Goal: Information Seeking & Learning: Learn about a topic

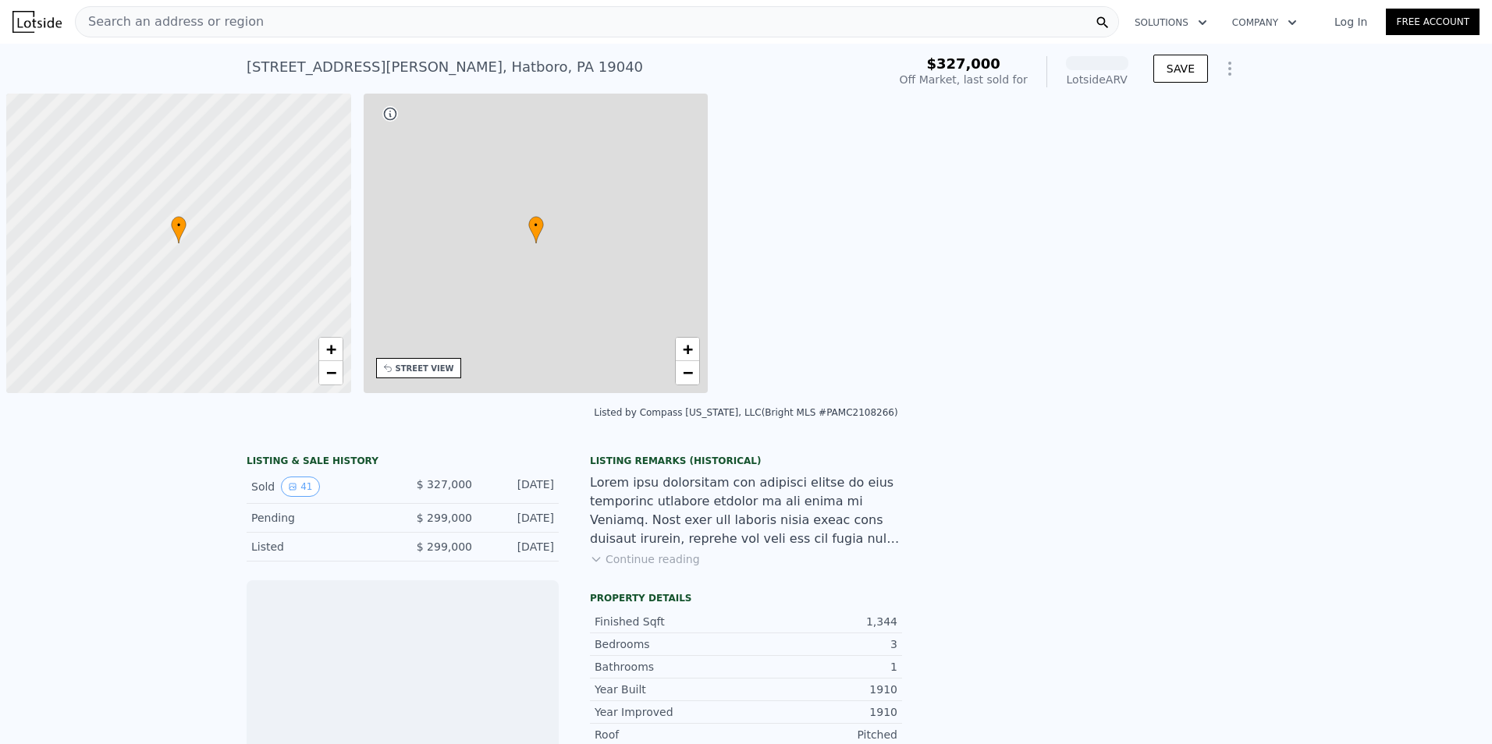
scroll to position [0, 6]
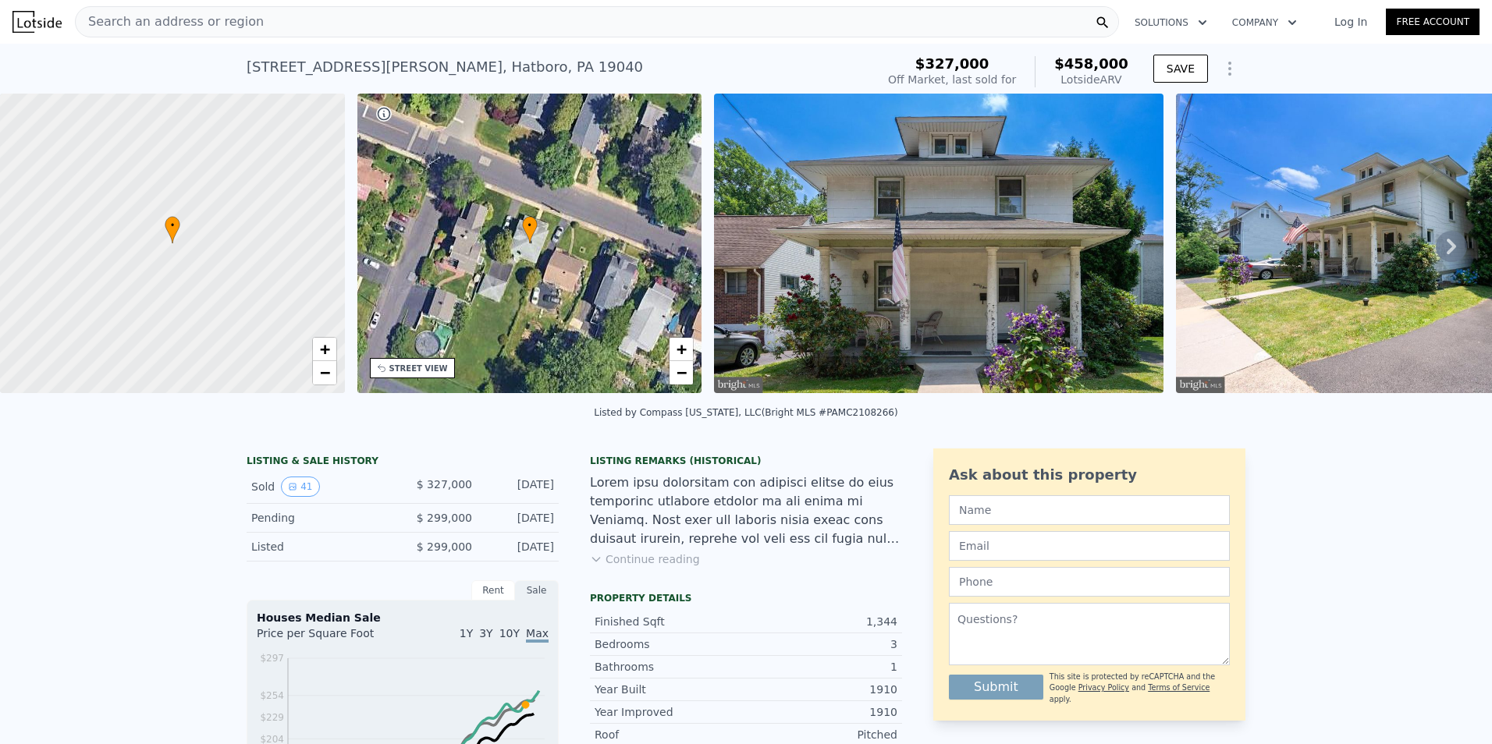
click at [1436, 250] on icon at bounding box center [1451, 246] width 31 height 31
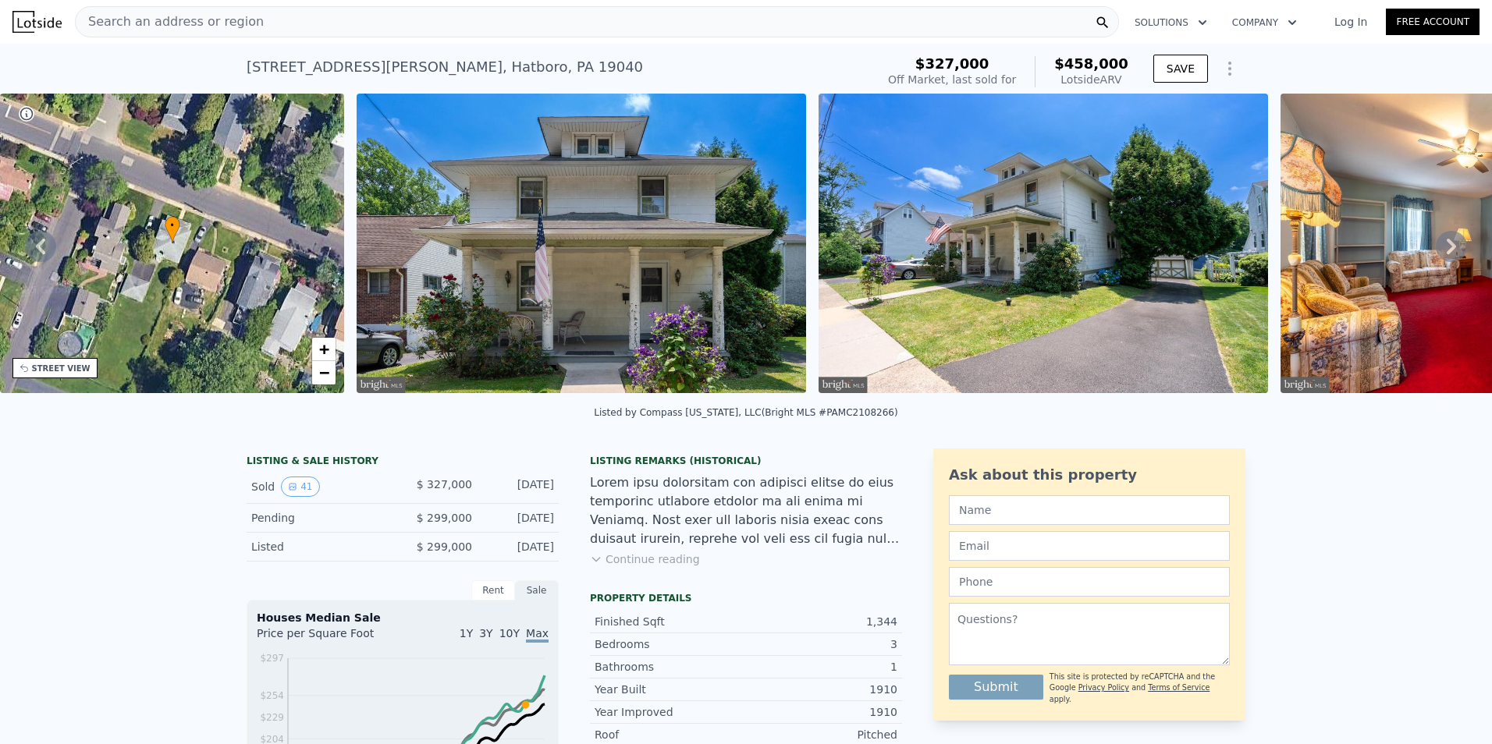
click at [1436, 250] on icon at bounding box center [1451, 246] width 31 height 31
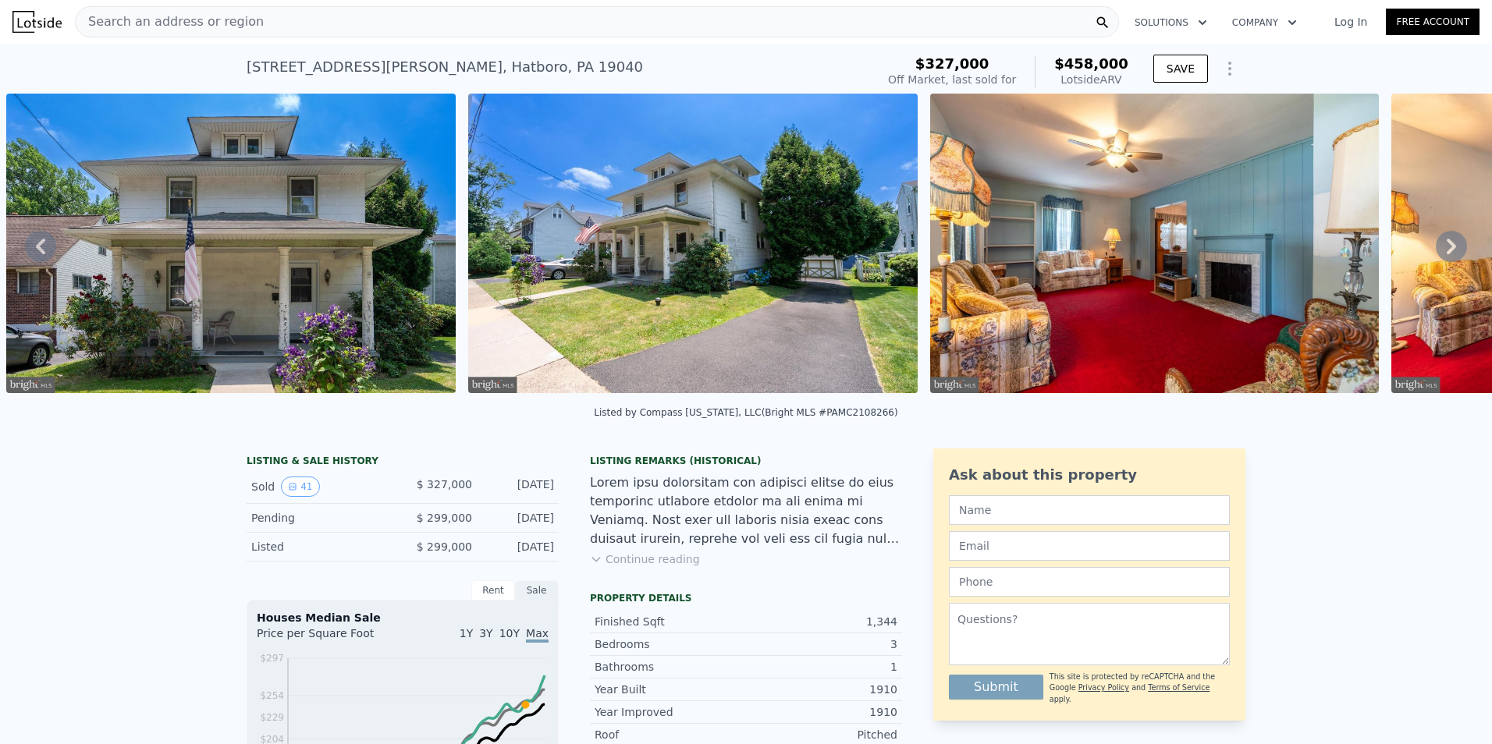
click at [1436, 250] on icon at bounding box center [1451, 246] width 31 height 31
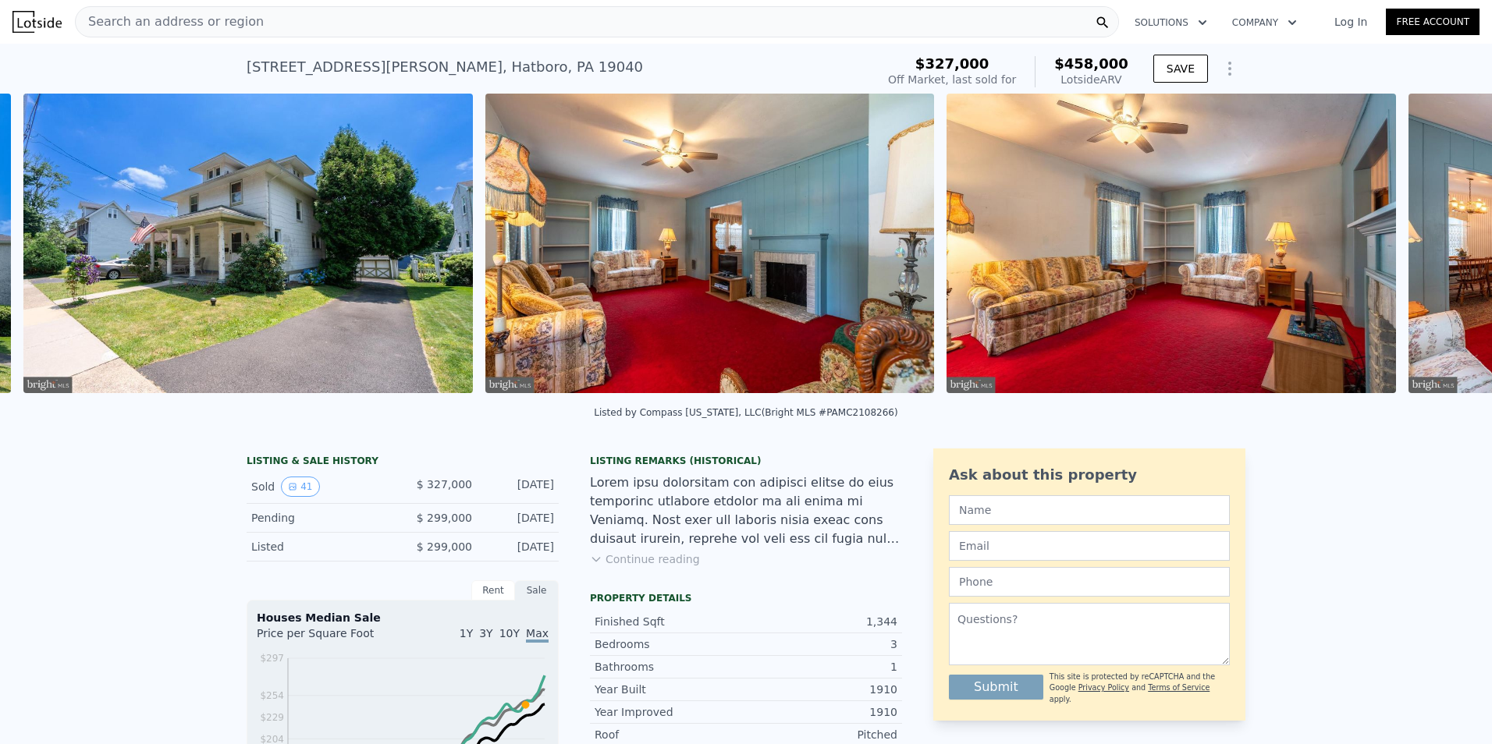
click at [1431, 250] on div "• + − • + − STREET VIEW Loading... SATELLITE VIEW" at bounding box center [746, 246] width 1492 height 305
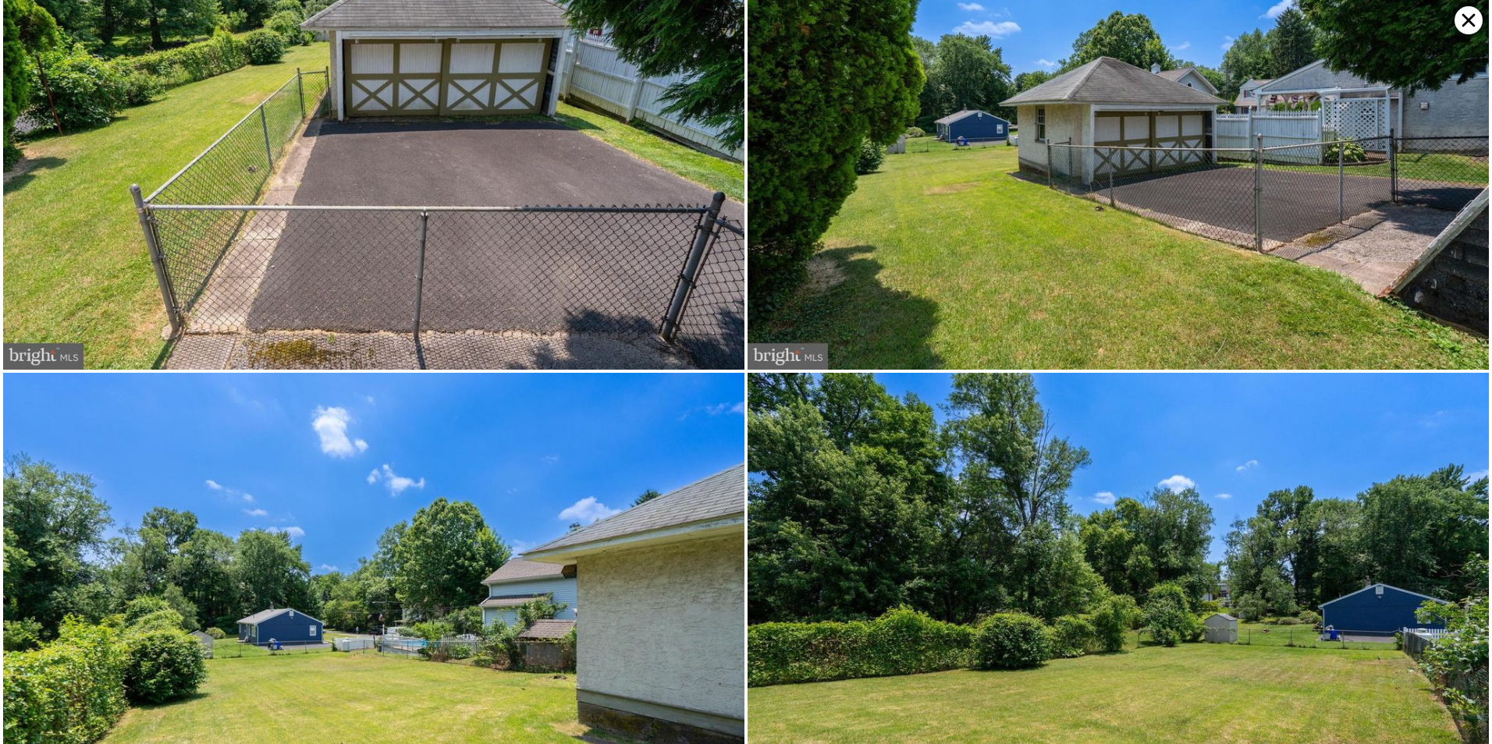
scroll to position [7899, 0]
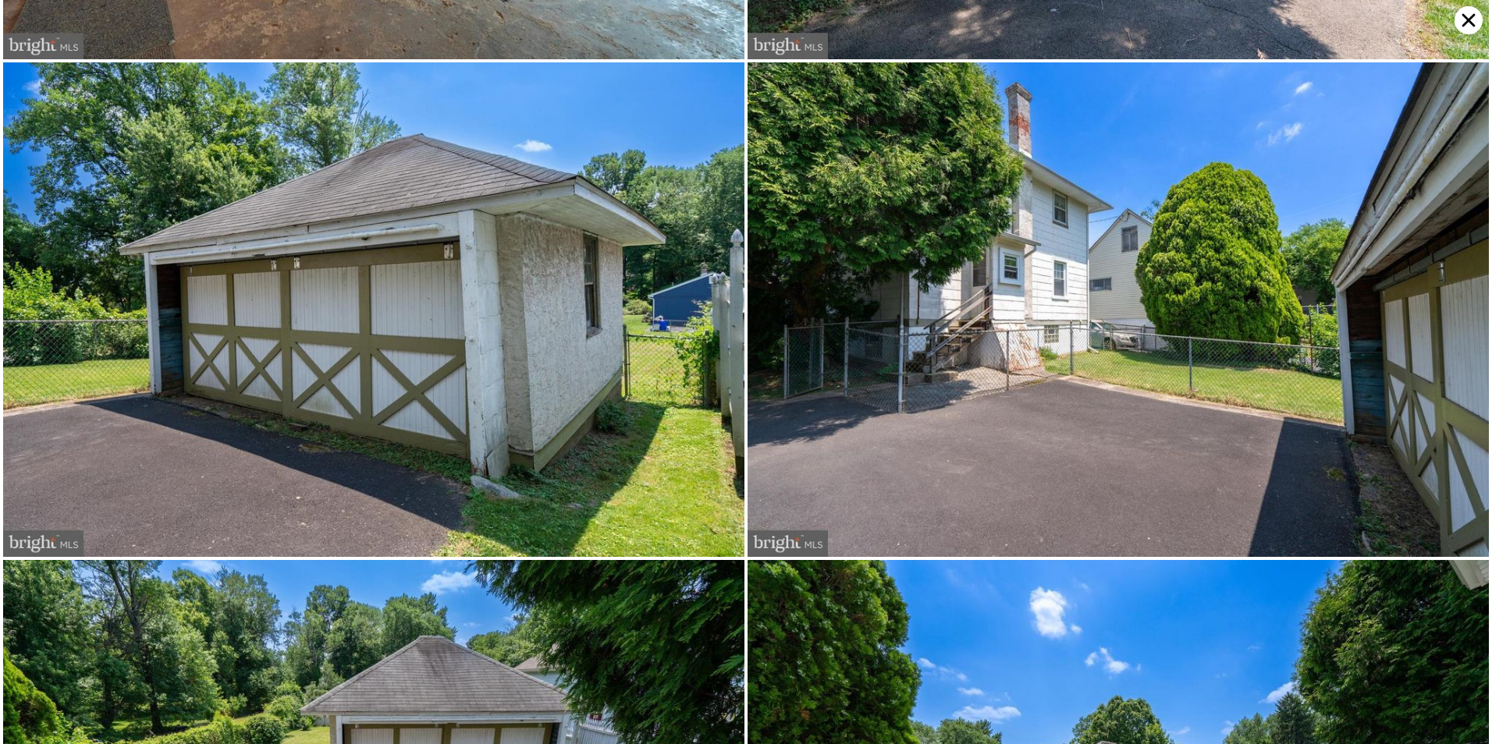
click at [422, 302] on img at bounding box center [373, 309] width 741 height 495
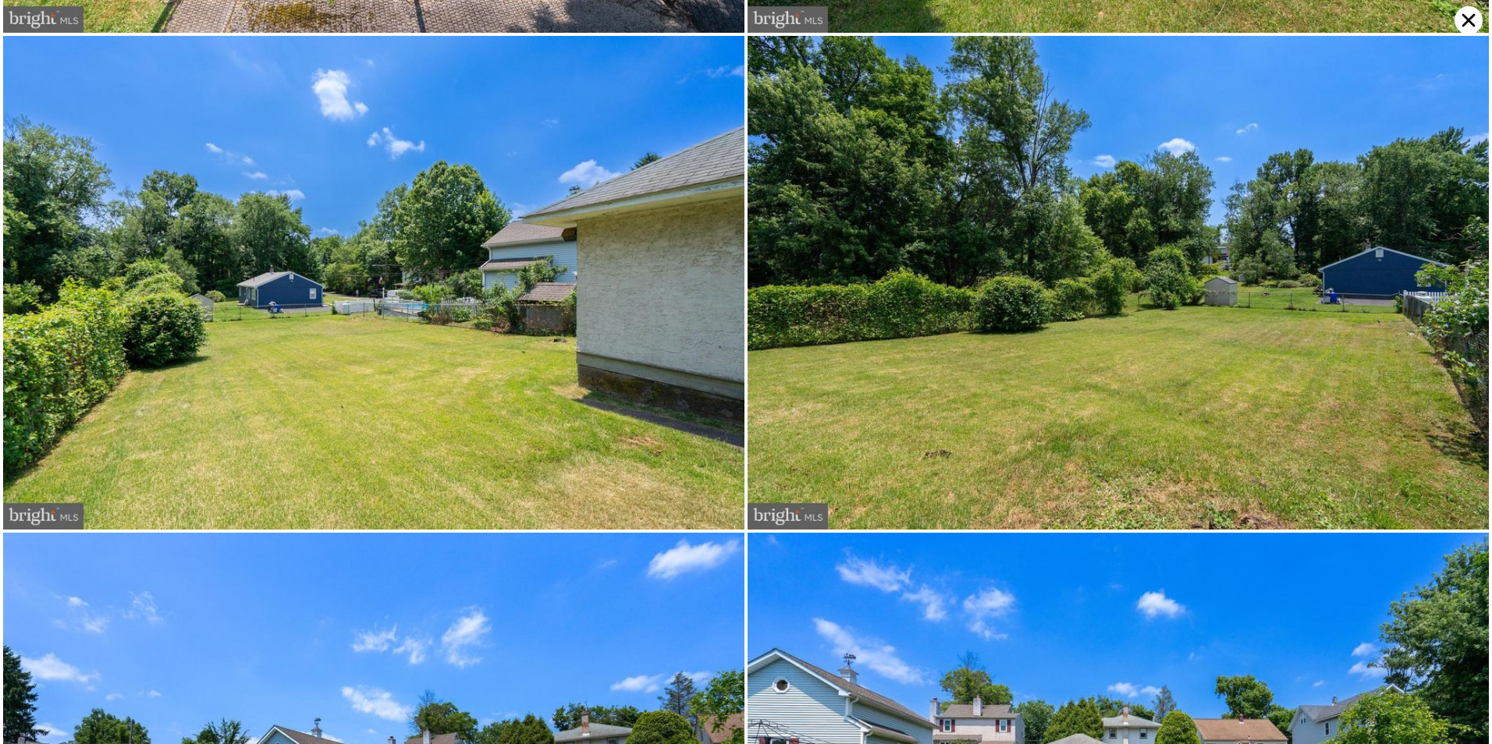
scroll to position [8886, 0]
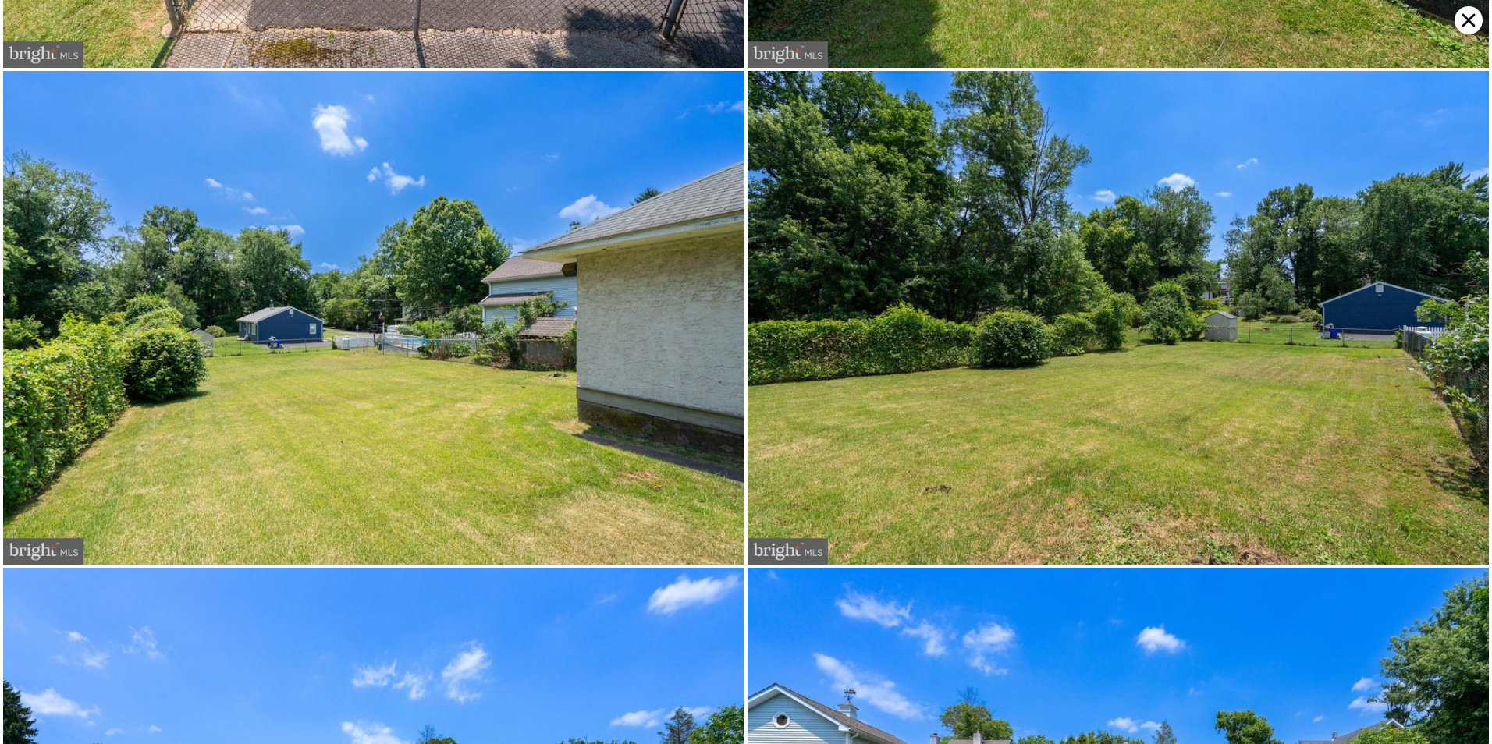
click at [472, 208] on img at bounding box center [373, 318] width 741 height 495
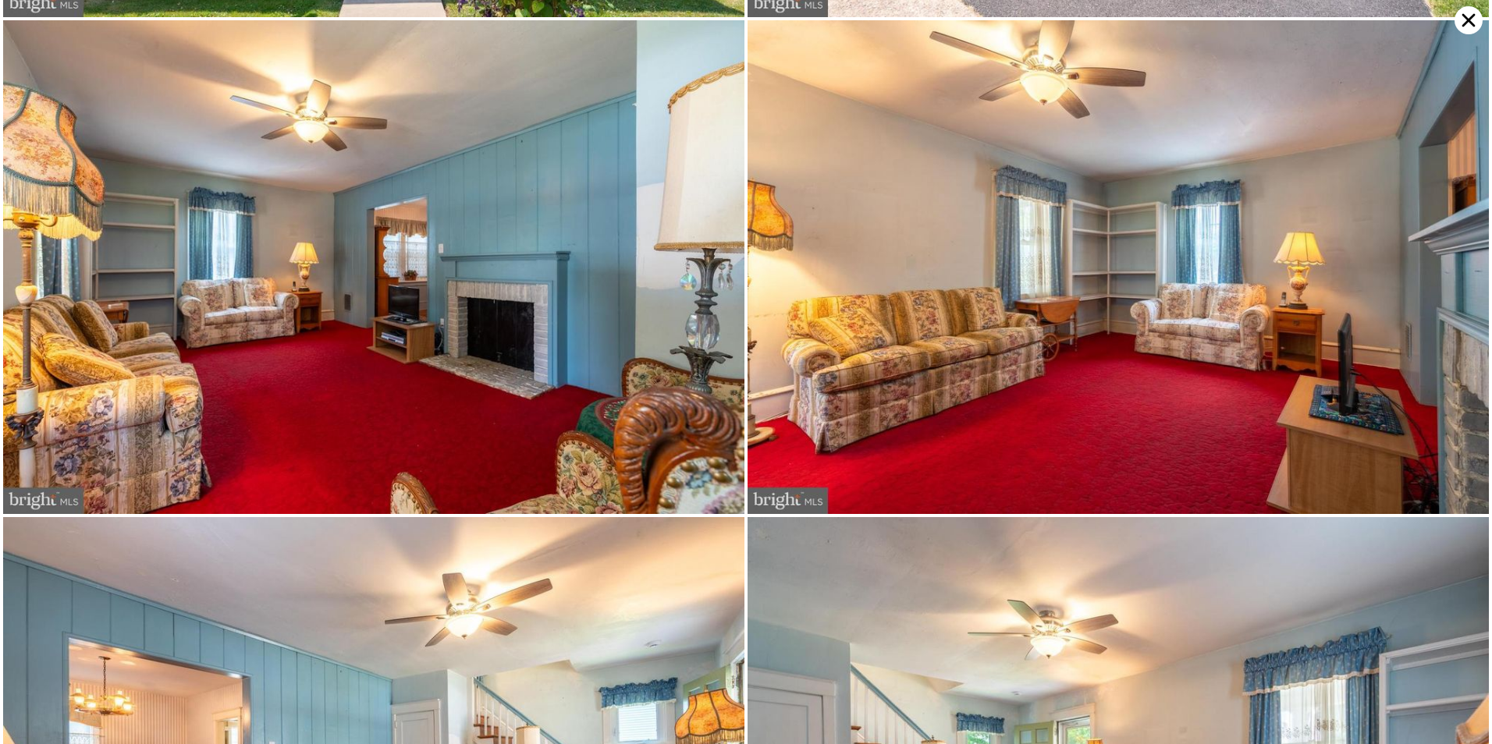
scroll to position [0, 0]
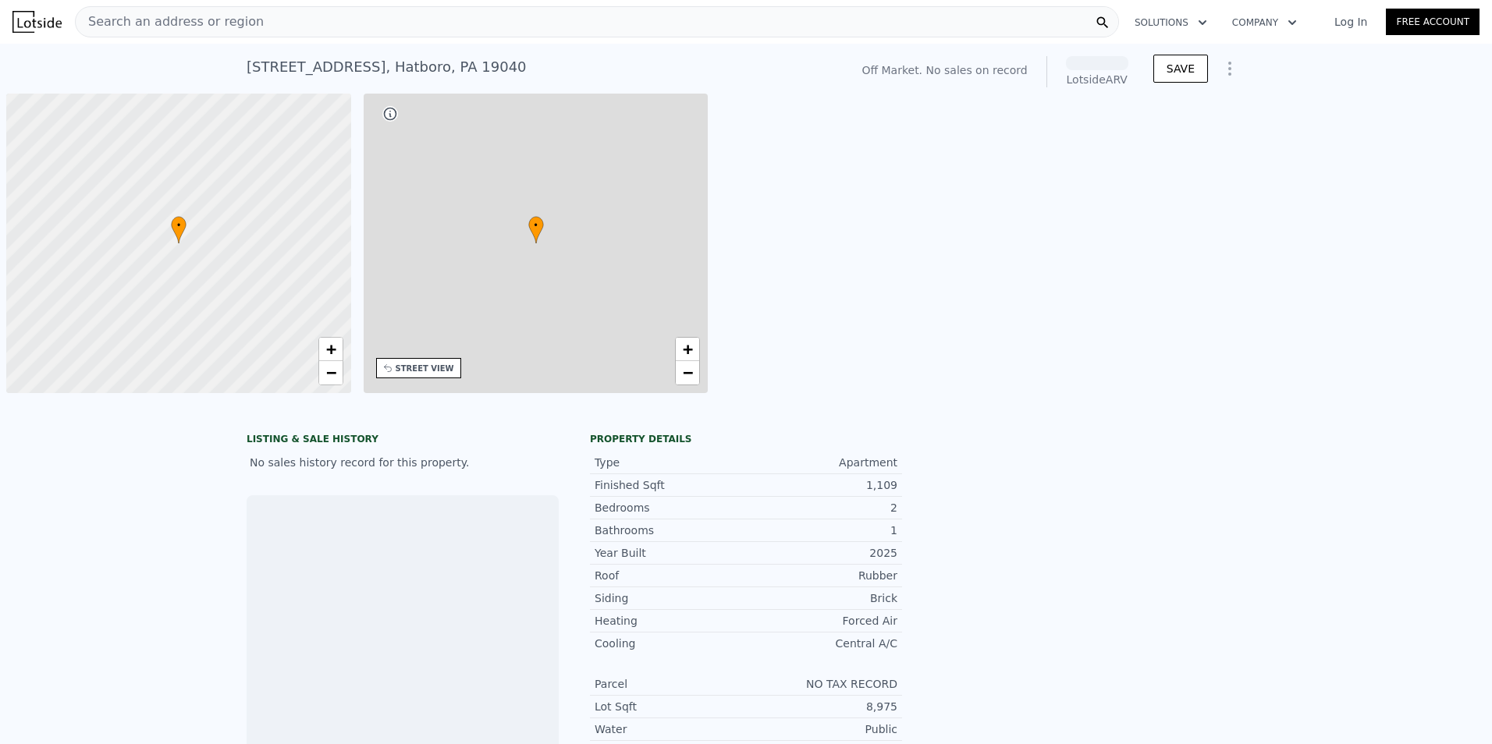
scroll to position [0, 6]
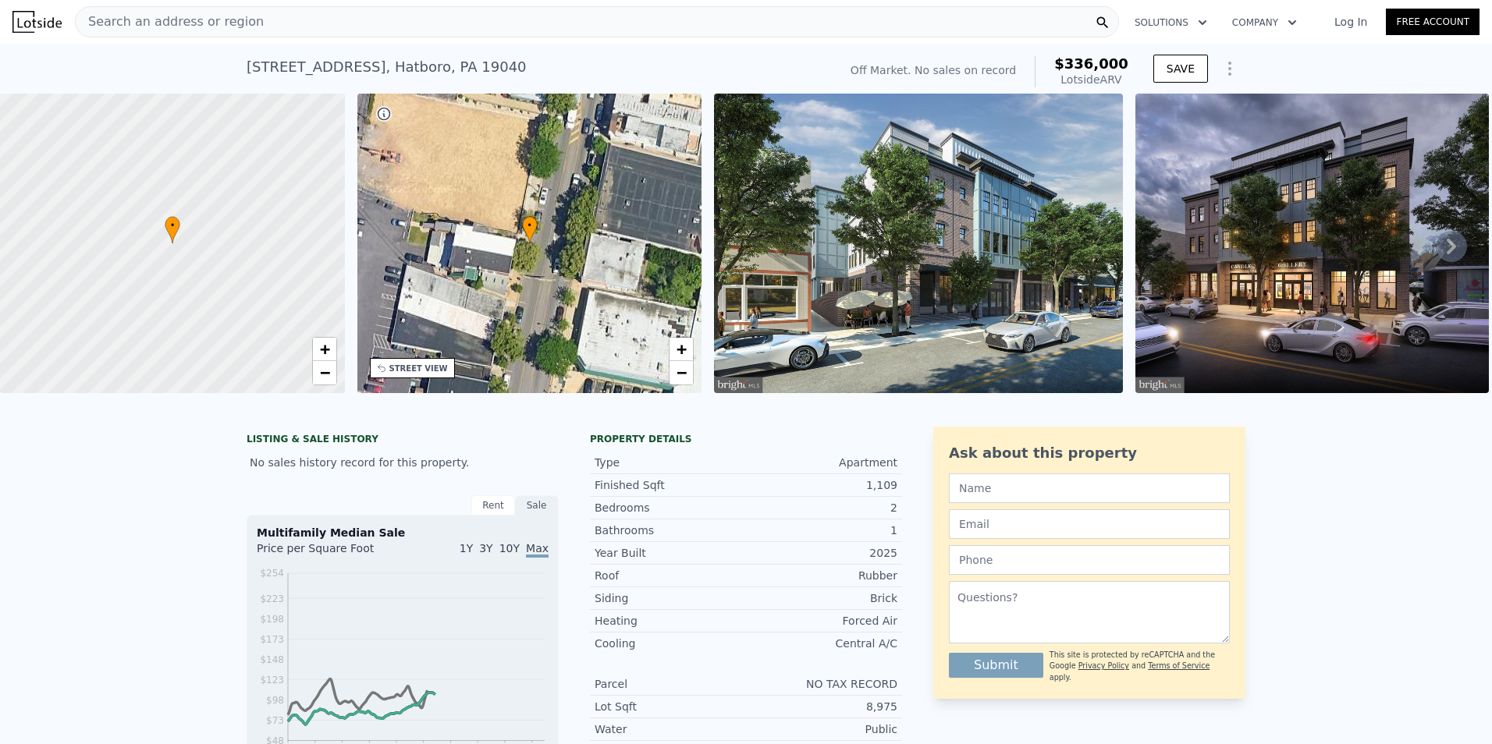
click at [200, 20] on span "Search an address or region" at bounding box center [170, 21] width 188 height 19
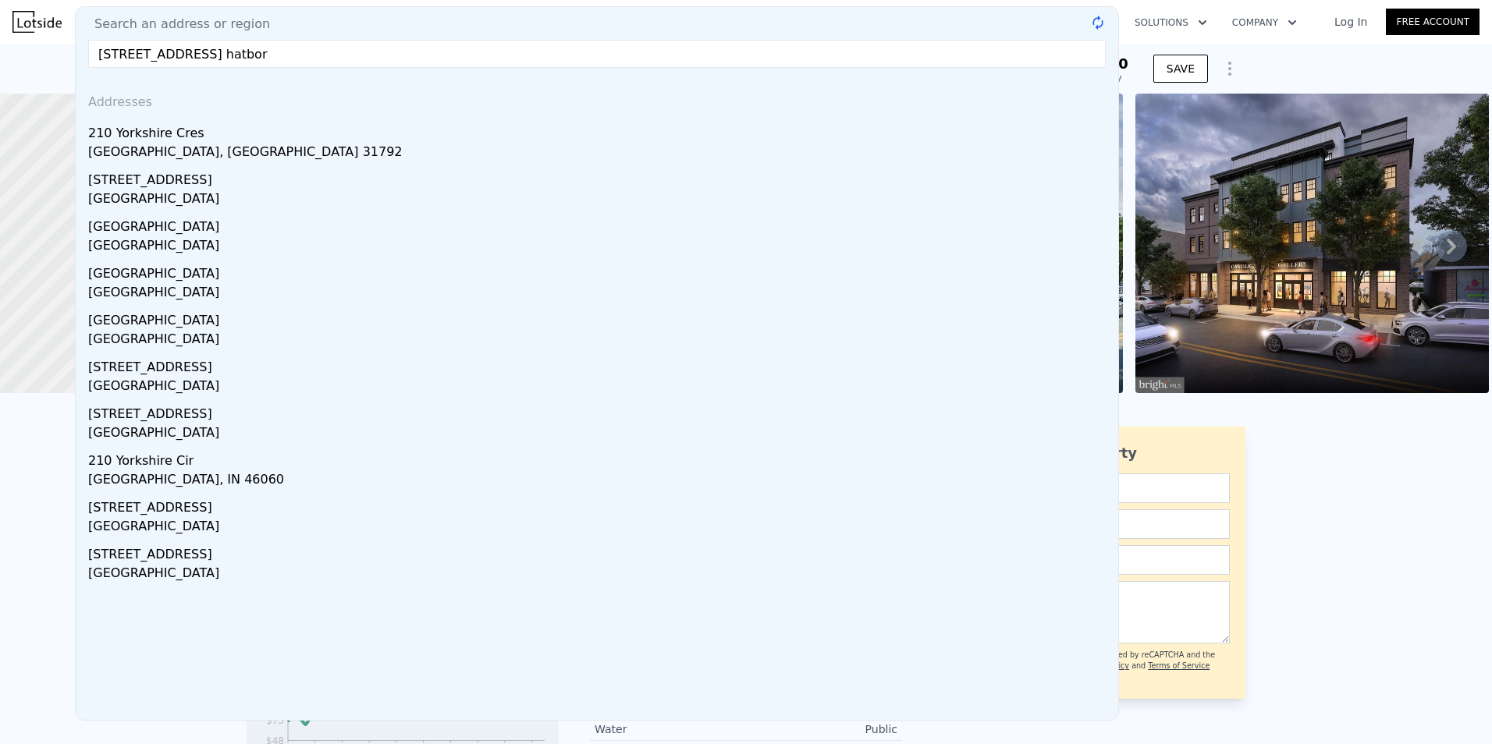
type input "[STREET_ADDRESS]"
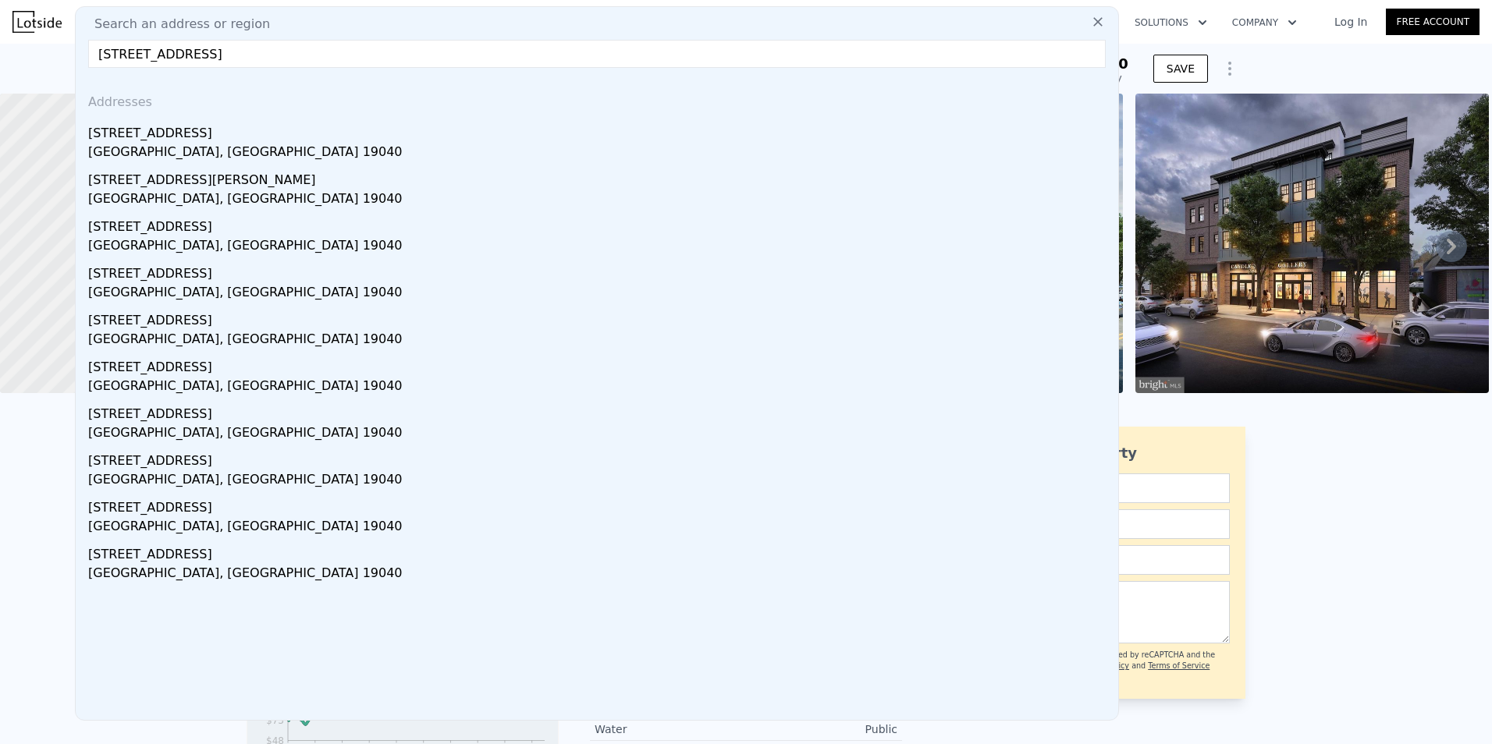
click at [34, 523] on div "LISTING & SALE HISTORY No sales history record for this property. Rent Sale Ren…" at bounding box center [746, 670] width 1492 height 513
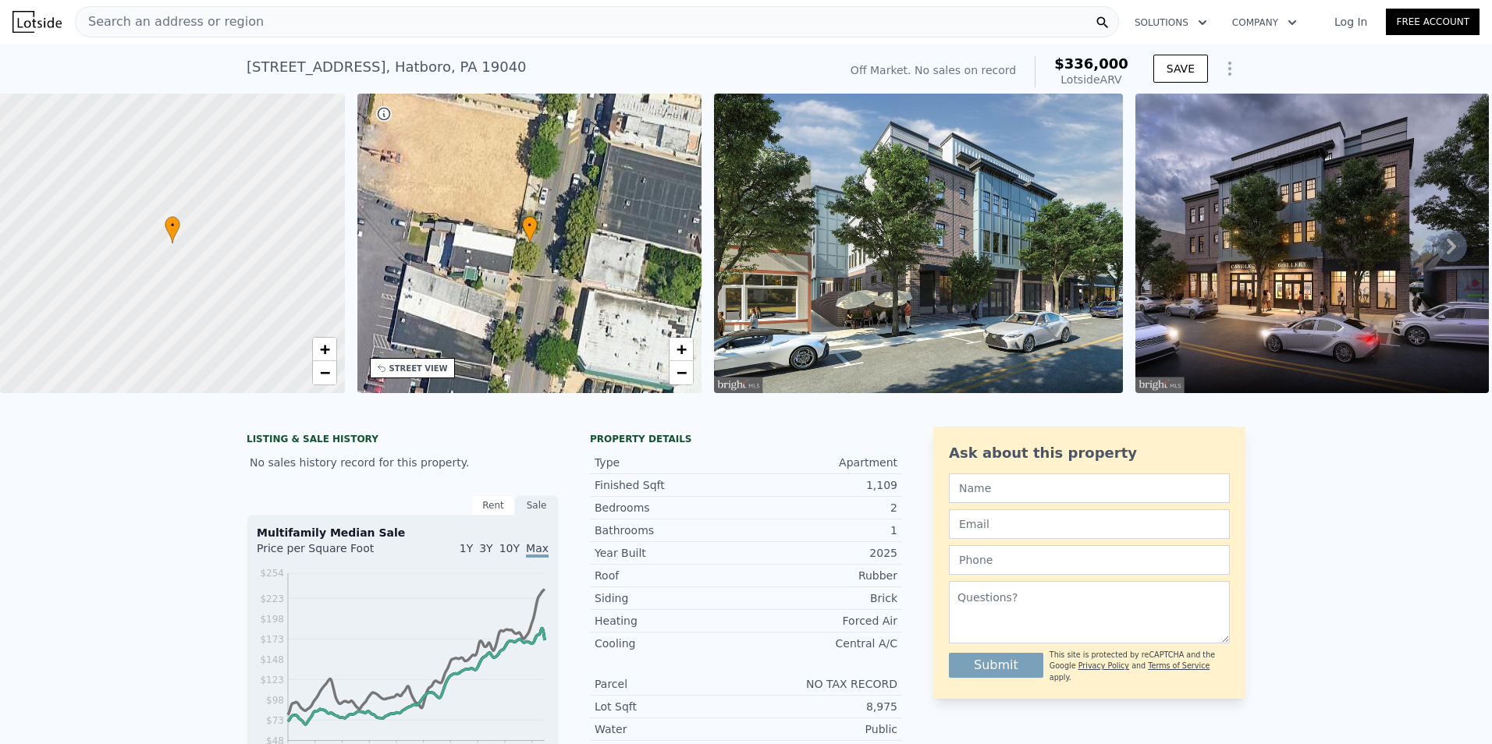
click at [284, 23] on div "Search an address or region" at bounding box center [597, 21] width 1044 height 31
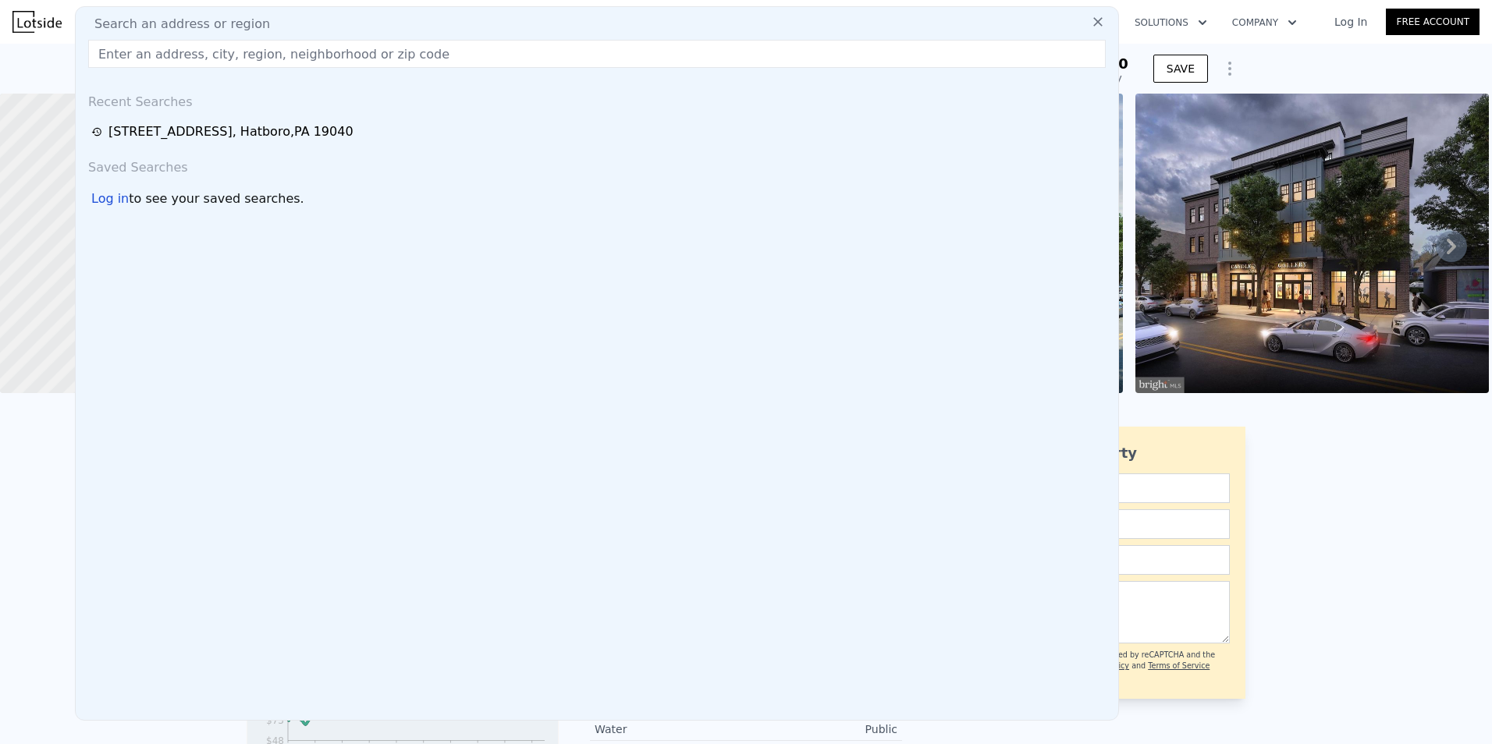
click at [51, 60] on div "[STREET_ADDRESS] No sales on record (~ARV $336k ) Off Market. No sales on recor…" at bounding box center [746, 69] width 1492 height 50
